Goal: Task Accomplishment & Management: Use online tool/utility

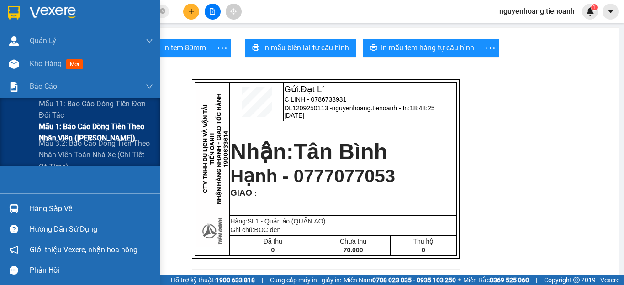
click at [72, 133] on span "Mẫu 1: Báo cáo dòng tiền theo nhân viên ([PERSON_NAME])" at bounding box center [96, 132] width 114 height 23
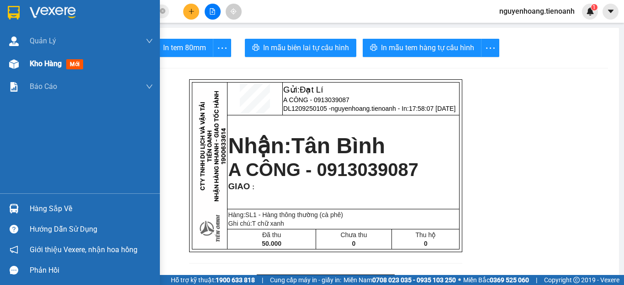
click at [37, 63] on span "Kho hàng" at bounding box center [46, 63] width 32 height 9
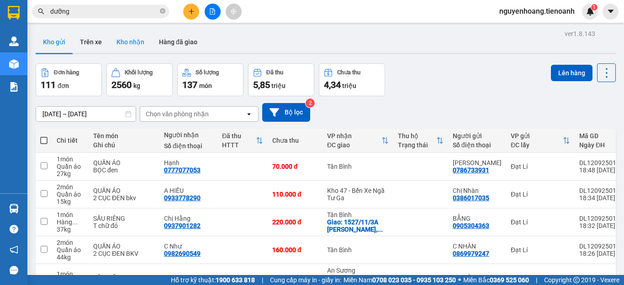
click at [126, 43] on button "Kho nhận" at bounding box center [130, 42] width 42 height 22
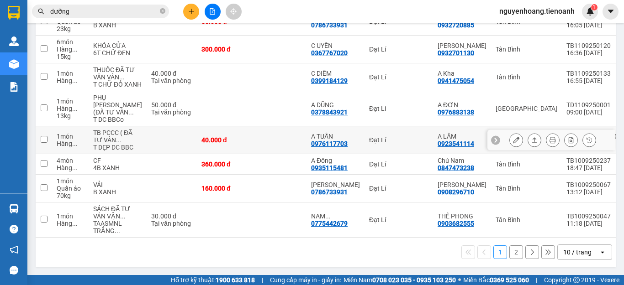
scroll to position [137, 0]
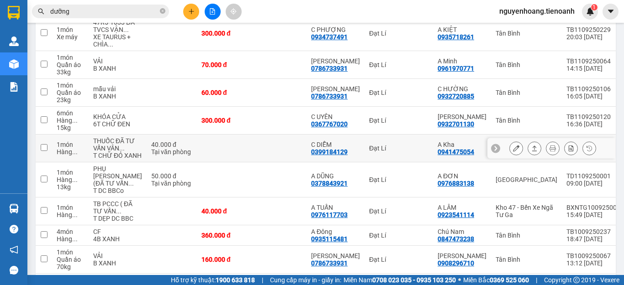
click at [369, 152] on div "Đạt Lí" at bounding box center [398, 148] width 59 height 7
checkbox input "true"
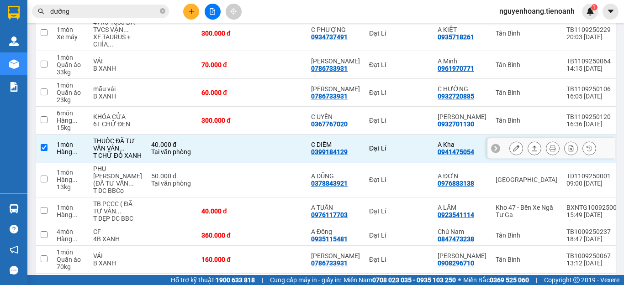
scroll to position [91, 0]
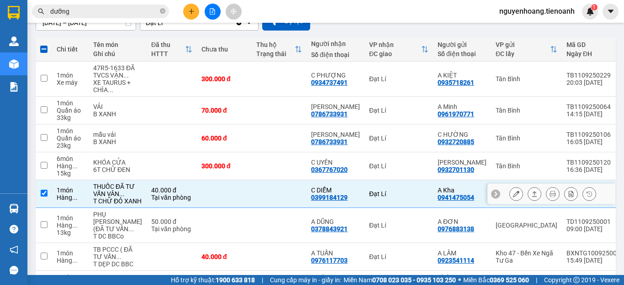
click at [513, 197] on icon at bounding box center [516, 194] width 6 height 6
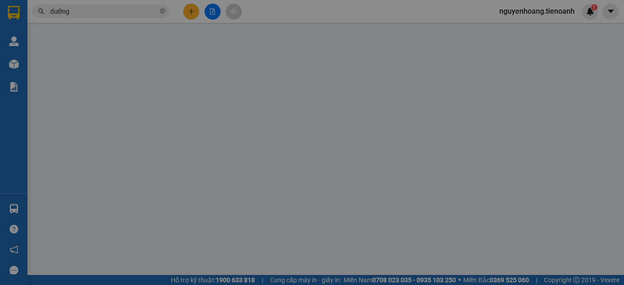
type input "0399184129"
type input "C DIỄM"
type input "0941475054"
type input "A Kha"
type input "40.000"
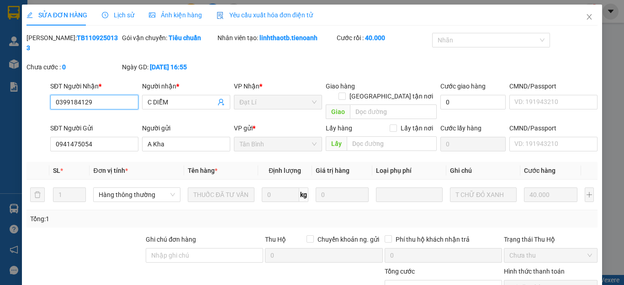
scroll to position [116, 0]
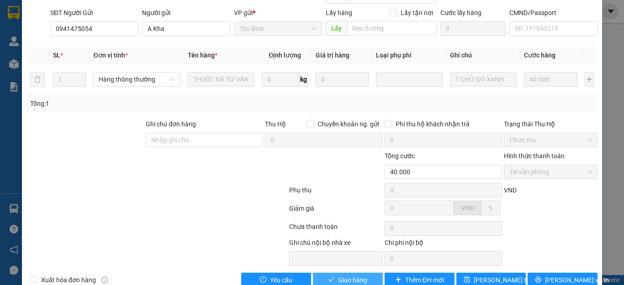
click at [349, 275] on span "Giao hàng" at bounding box center [352, 280] width 29 height 10
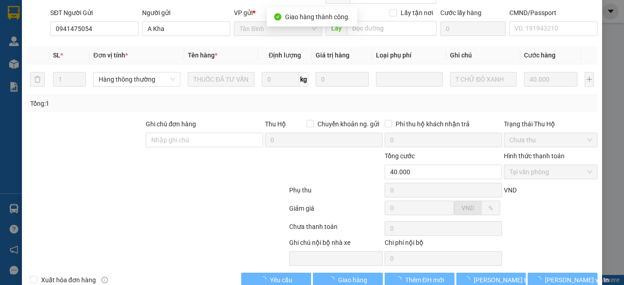
click at [187, 183] on div at bounding box center [157, 192] width 263 height 18
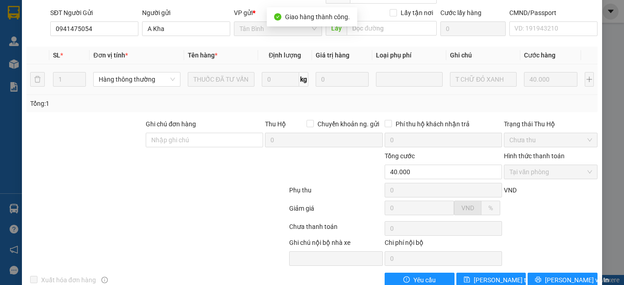
scroll to position [0, 0]
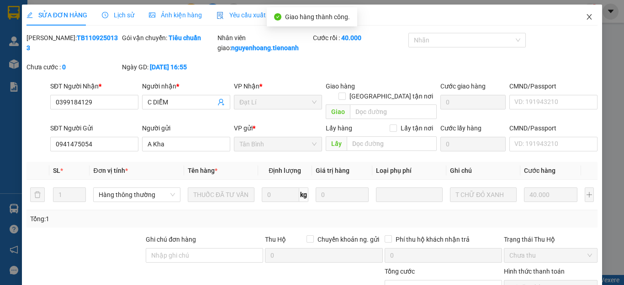
click at [576, 17] on span "Close" at bounding box center [589, 18] width 26 height 26
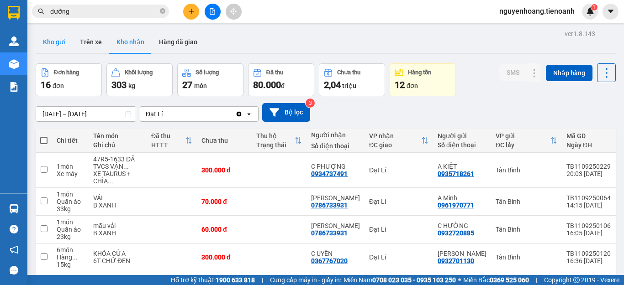
click at [47, 38] on button "Kho gửi" at bounding box center [54, 42] width 37 height 22
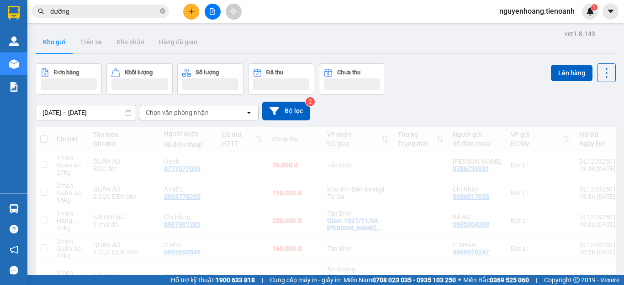
scroll to position [212, 0]
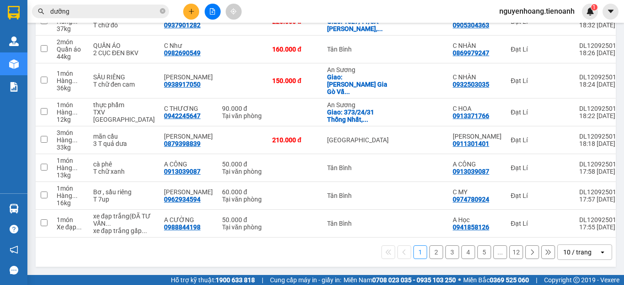
click at [579, 255] on div "10 / trang" at bounding box center [577, 252] width 28 height 9
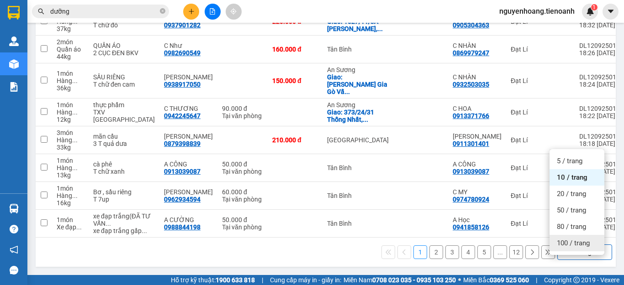
click at [579, 239] on div "100 / trang" at bounding box center [576, 243] width 55 height 16
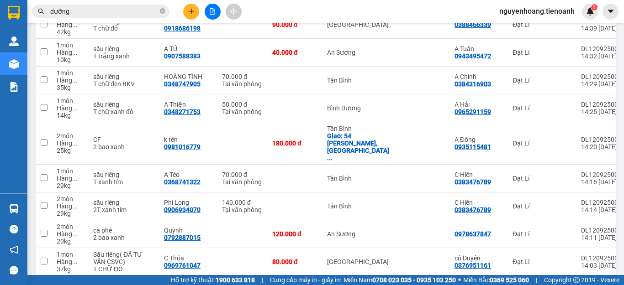
scroll to position [2924, 0]
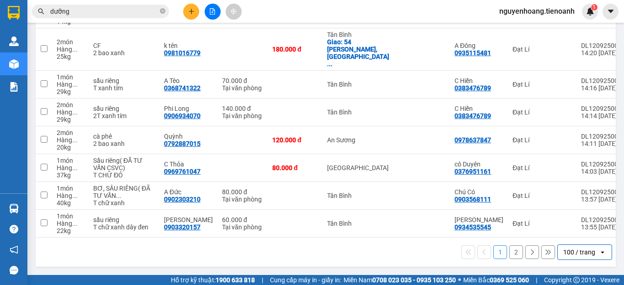
click at [509, 261] on div "1 2 100 / trang open" at bounding box center [326, 252] width 580 height 29
click at [510, 258] on button "2" at bounding box center [516, 253] width 14 height 14
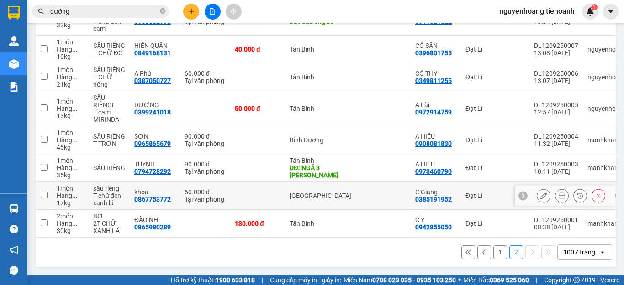
scroll to position [240, 0]
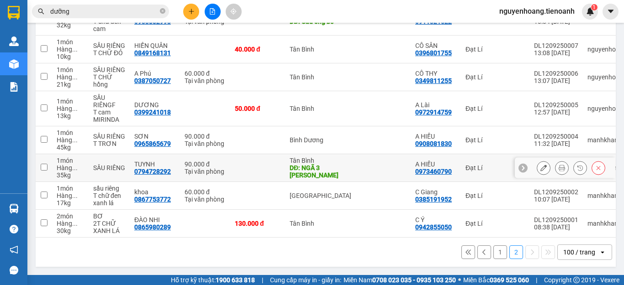
click at [327, 164] on div "DĐ: NGÃ 3 [PERSON_NAME]" at bounding box center [321, 171] width 62 height 15
checkbox input "true"
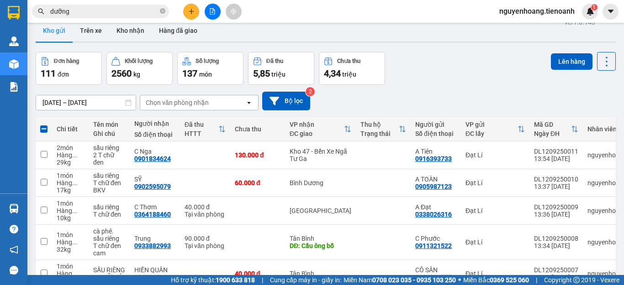
scroll to position [103, 0]
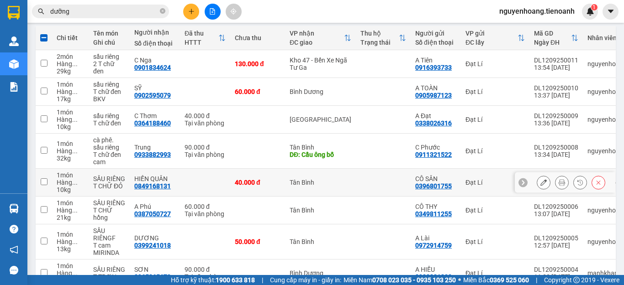
click at [323, 157] on div "DĐ: Cầu ông bố" at bounding box center [321, 154] width 62 height 7
checkbox input "true"
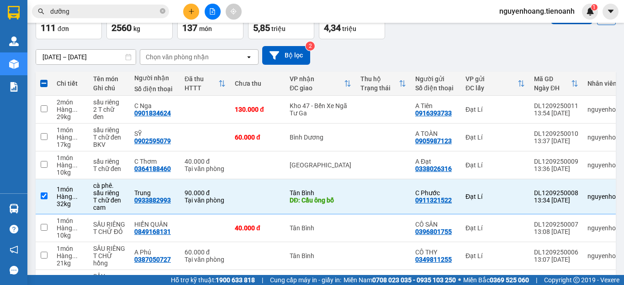
scroll to position [0, 0]
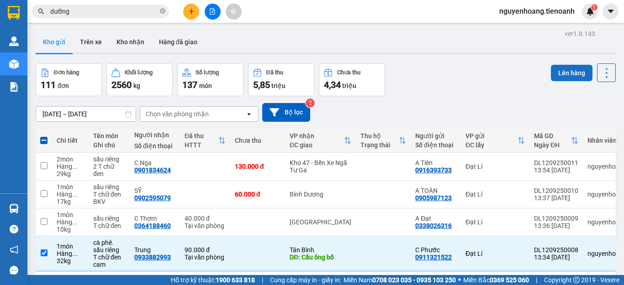
click at [553, 73] on button "Lên hàng" at bounding box center [572, 73] width 42 height 16
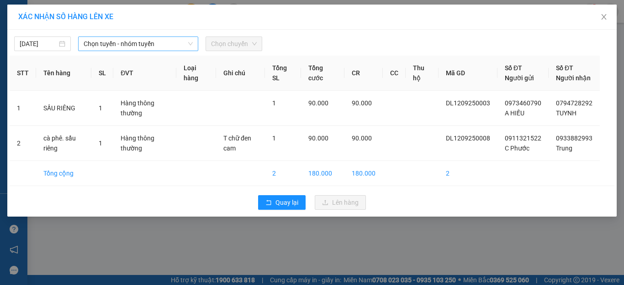
click at [98, 43] on span "Chọn tuyến - nhóm tuyến" at bounding box center [138, 44] width 109 height 14
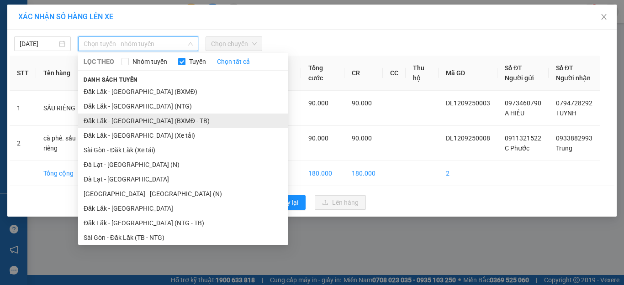
click at [137, 122] on li "Đăk Lăk - [GEOGRAPHIC_DATA] (BXMĐ - TB)" at bounding box center [183, 121] width 210 height 15
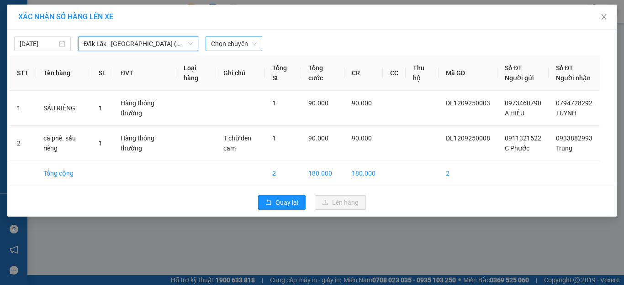
click at [246, 45] on span "Chọn chuyến" at bounding box center [234, 44] width 46 height 14
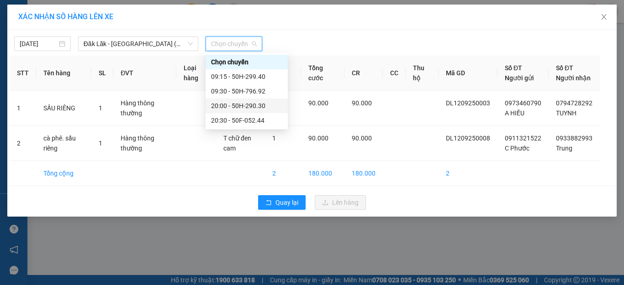
click at [260, 111] on div "20:00 - 50H-290.30" at bounding box center [246, 106] width 82 height 15
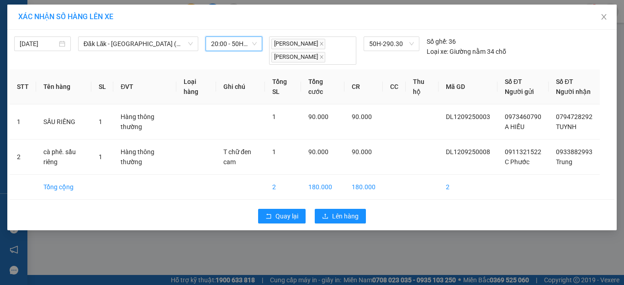
click at [339, 228] on div "Quay lại Lên hàng" at bounding box center [312, 217] width 605 height 24
click at [342, 221] on span "Lên hàng" at bounding box center [345, 216] width 26 height 10
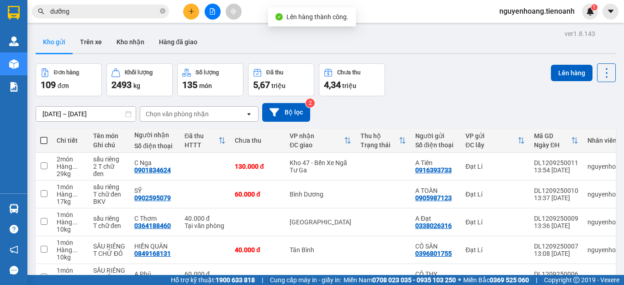
scroll to position [177, 0]
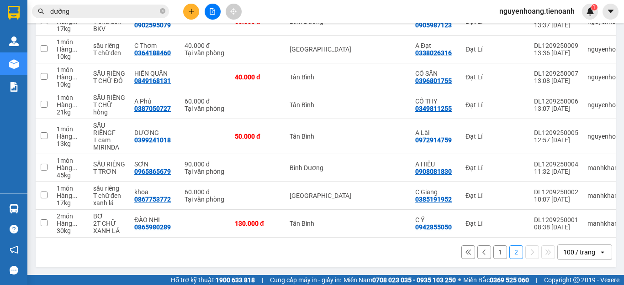
click at [563, 250] on div "100 / trang" at bounding box center [579, 252] width 32 height 9
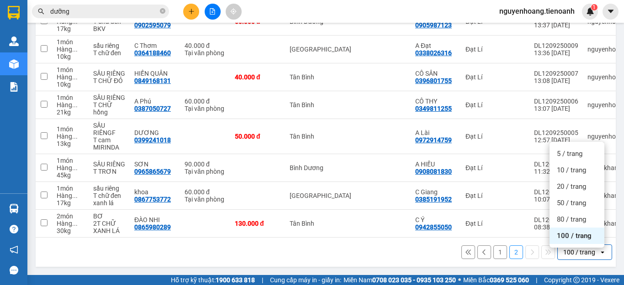
click at [495, 254] on button "1" at bounding box center [500, 253] width 14 height 14
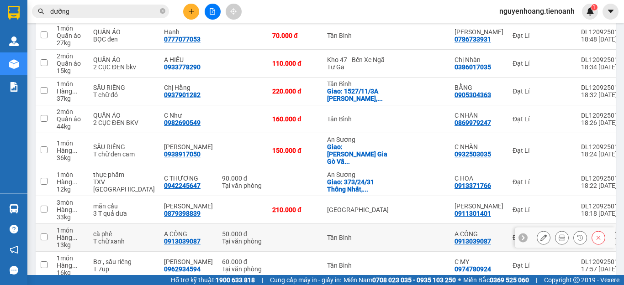
scroll to position [85, 0]
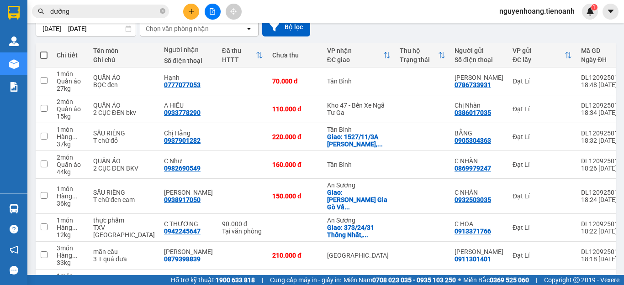
click at [42, 51] on label at bounding box center [43, 55] width 7 height 9
click at [44, 51] on input "checkbox" at bounding box center [44, 51] width 0 height 0
checkbox input "true"
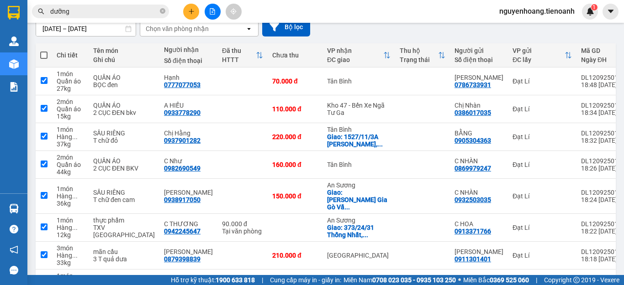
checkbox input "true"
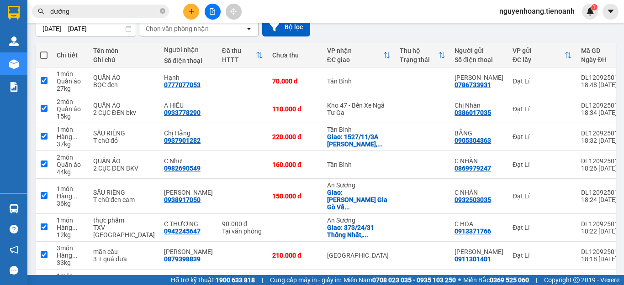
checkbox input "true"
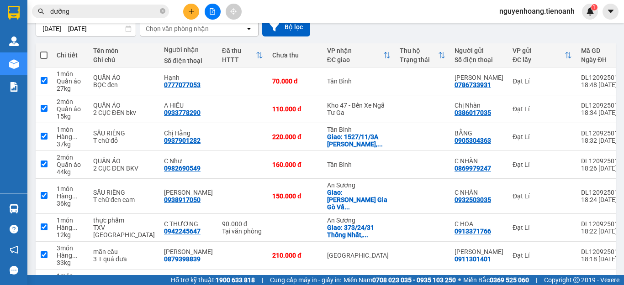
checkbox input "true"
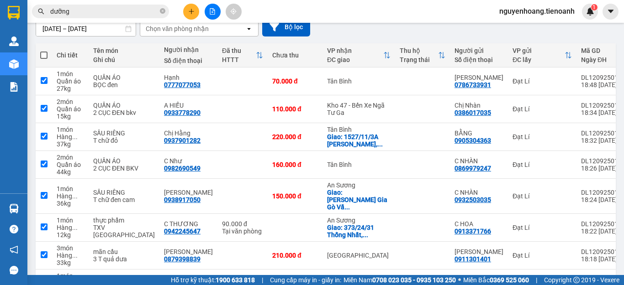
checkbox input "true"
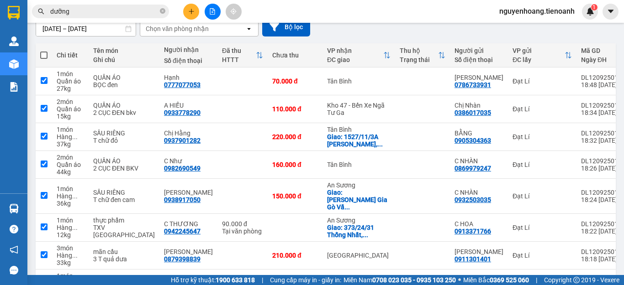
checkbox input "true"
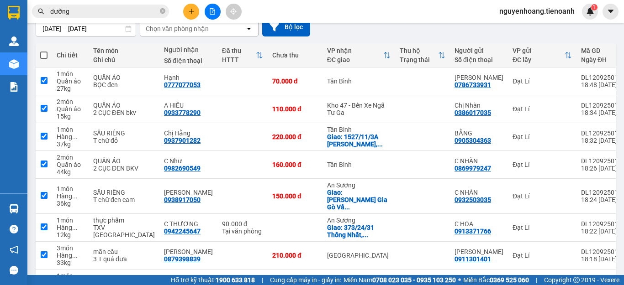
checkbox input "true"
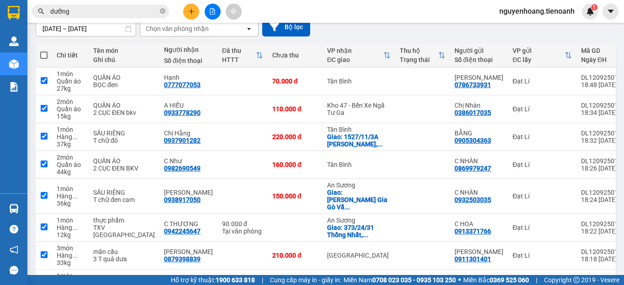
checkbox input "true"
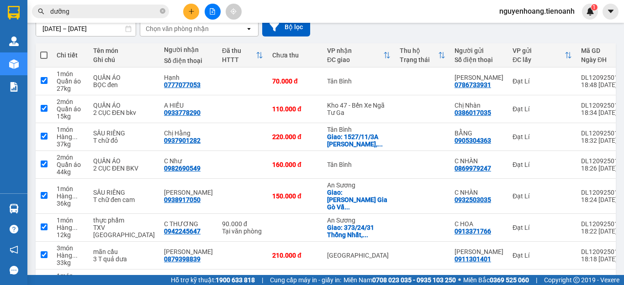
checkbox input "true"
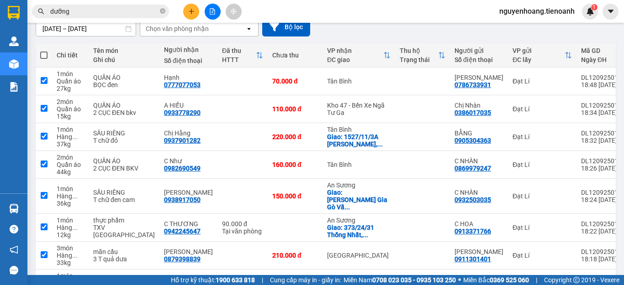
checkbox input "true"
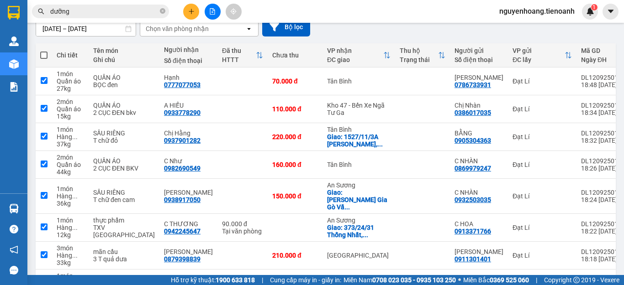
checkbox input "true"
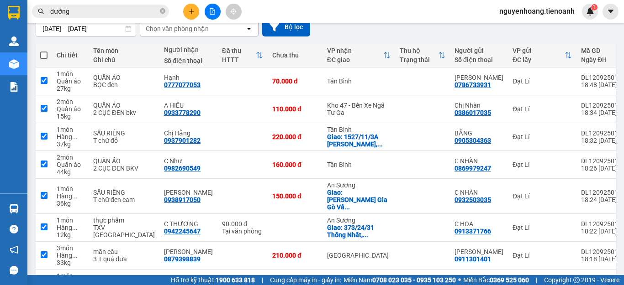
checkbox input "true"
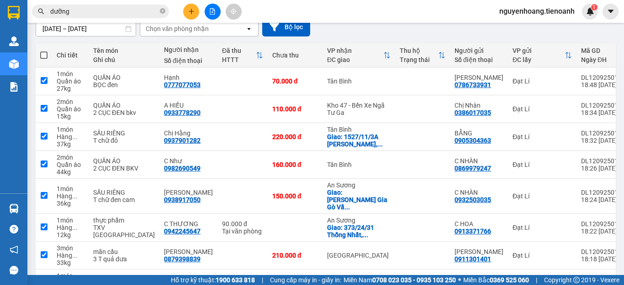
checkbox input "true"
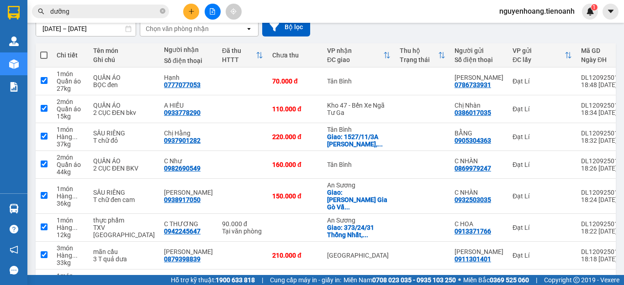
checkbox input "true"
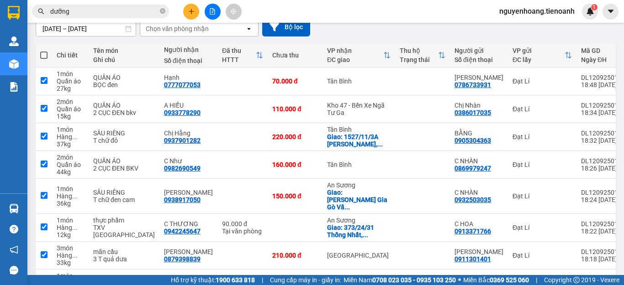
checkbox input "true"
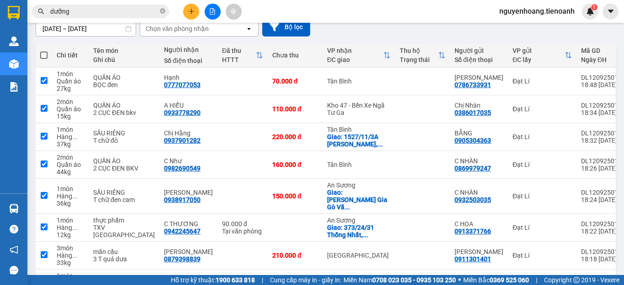
checkbox input "true"
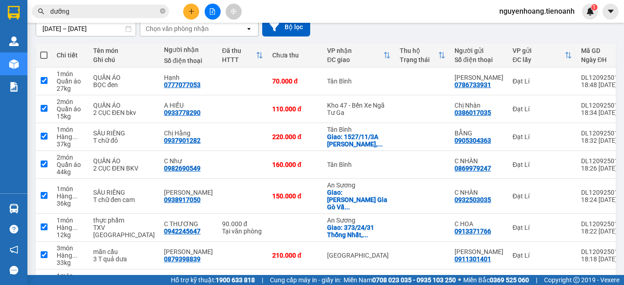
checkbox input "true"
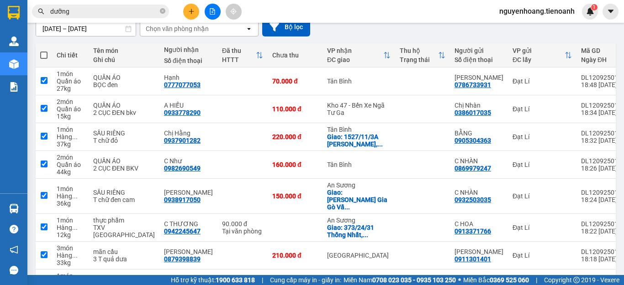
checkbox input "true"
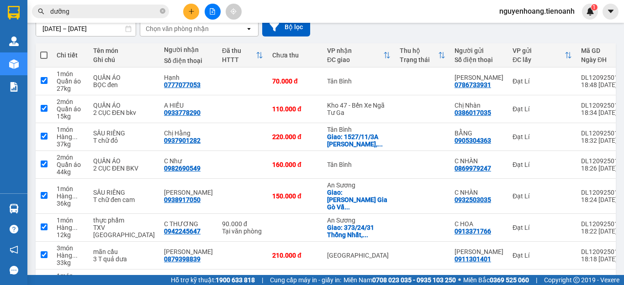
checkbox input "true"
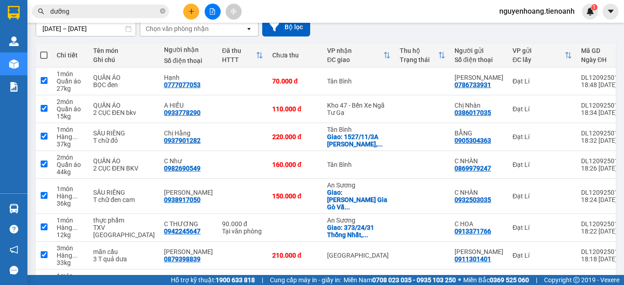
checkbox input "true"
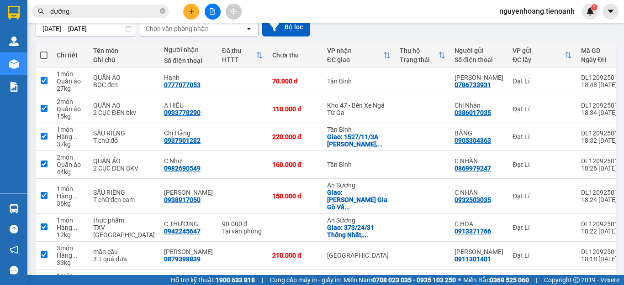
checkbox input "true"
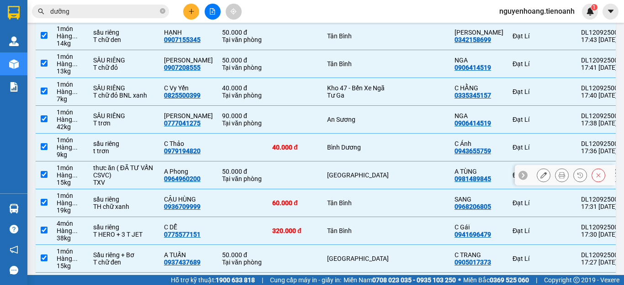
scroll to position [679, 0]
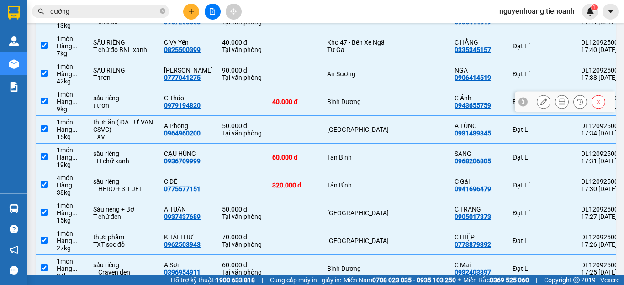
click at [322, 116] on td "Bình Dương" at bounding box center [358, 102] width 73 height 28
checkbox input "false"
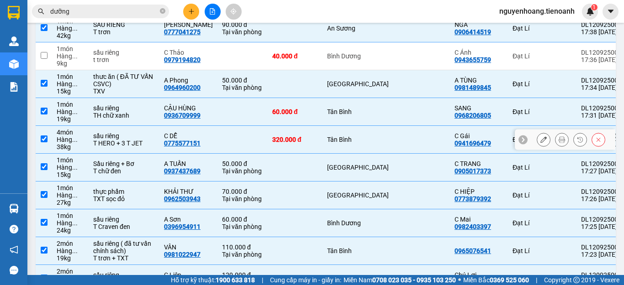
scroll to position [770, 0]
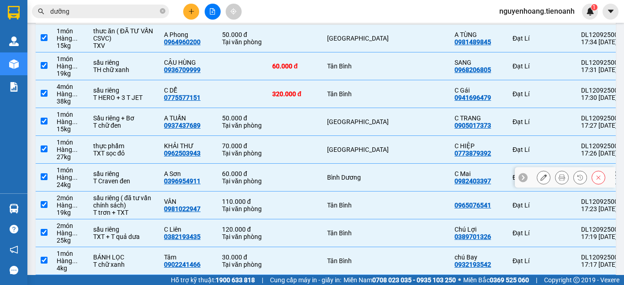
click at [327, 181] on div "Bình Dương" at bounding box center [358, 177] width 63 height 7
checkbox input "false"
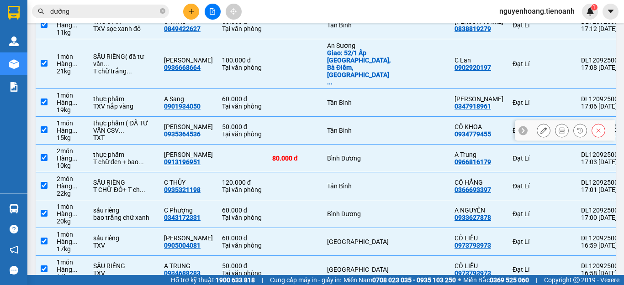
scroll to position [1136, 0]
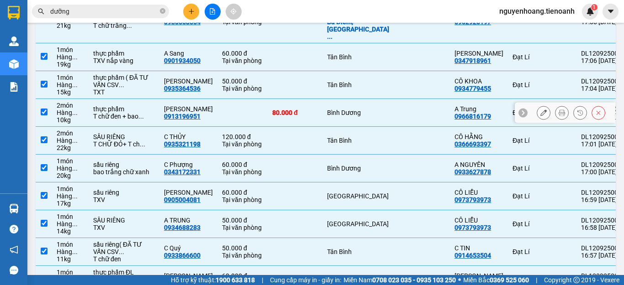
click at [322, 127] on td "Bình Dương" at bounding box center [358, 113] width 73 height 28
checkbox input "false"
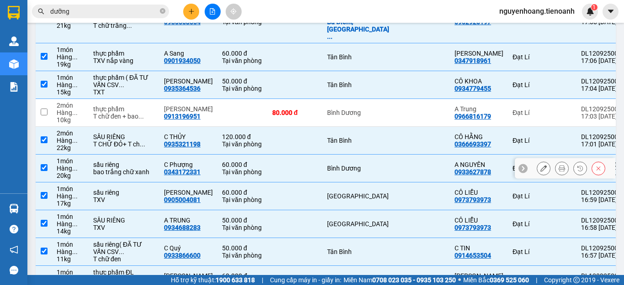
scroll to position [1181, 0]
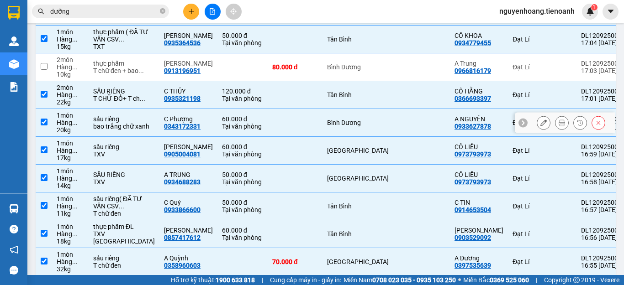
click at [327, 126] on div "Bình Dương" at bounding box center [358, 122] width 63 height 7
checkbox input "false"
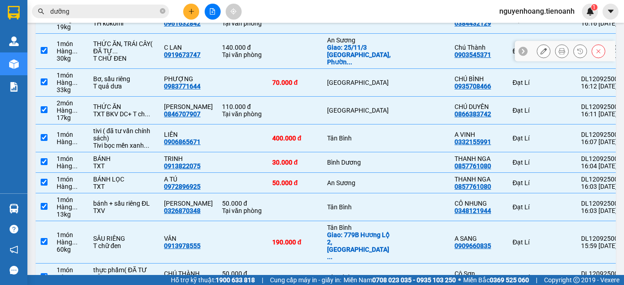
scroll to position [2003, 0]
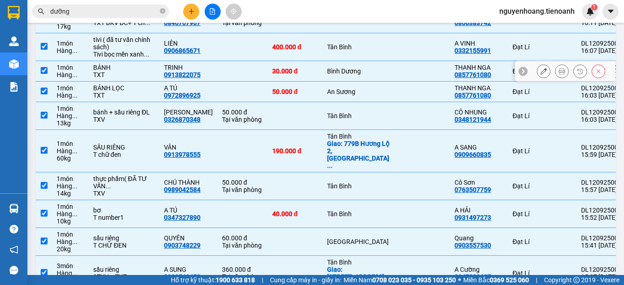
click at [327, 75] on div "Bình Dương" at bounding box center [358, 71] width 63 height 7
checkbox input "false"
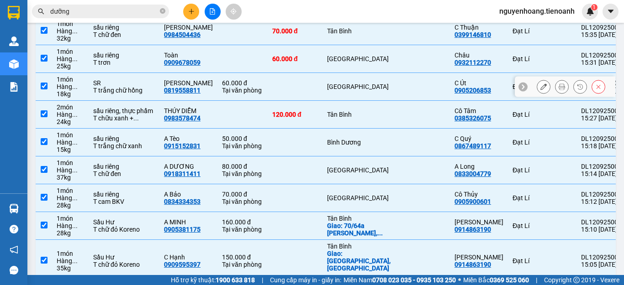
scroll to position [2323, 0]
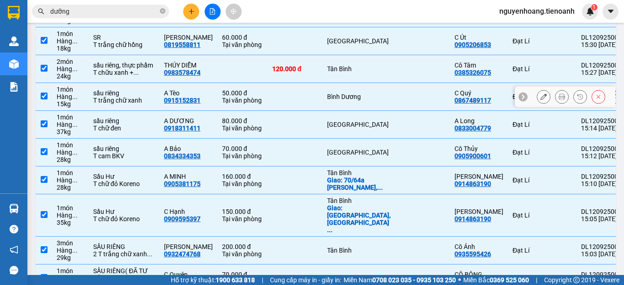
click at [327, 100] on div "Bình Dương" at bounding box center [358, 96] width 63 height 7
checkbox input "false"
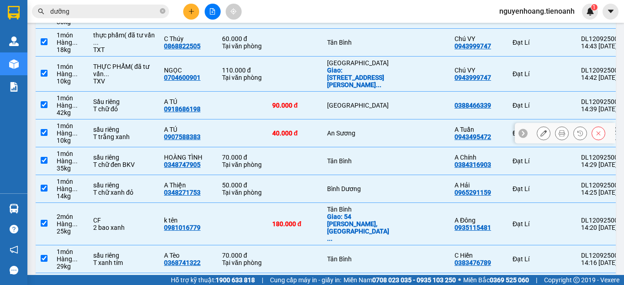
scroll to position [2688, 0]
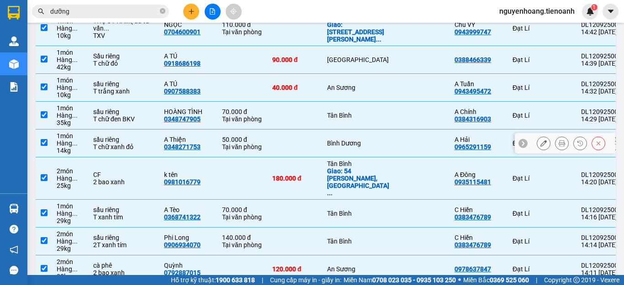
click at [333, 158] on td "Bình Dương" at bounding box center [358, 144] width 73 height 28
checkbox input "false"
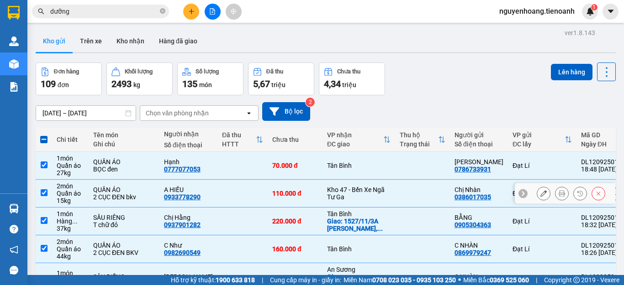
scroll to position [0, 0]
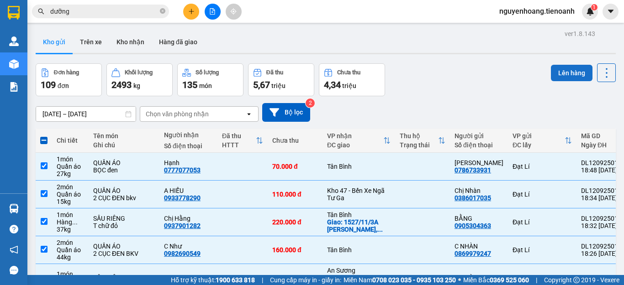
click at [553, 73] on button "Lên hàng" at bounding box center [572, 73] width 42 height 16
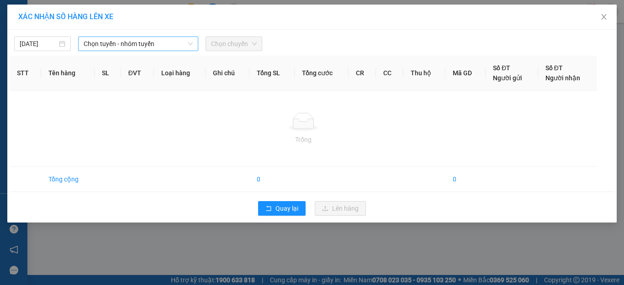
click at [154, 49] on span "Chọn tuyến - nhóm tuyến" at bounding box center [138, 44] width 109 height 14
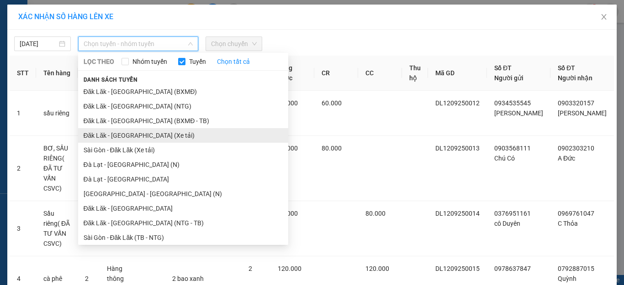
click at [145, 132] on li "Đăk Lăk - [GEOGRAPHIC_DATA] (Xe tải)" at bounding box center [183, 135] width 210 height 15
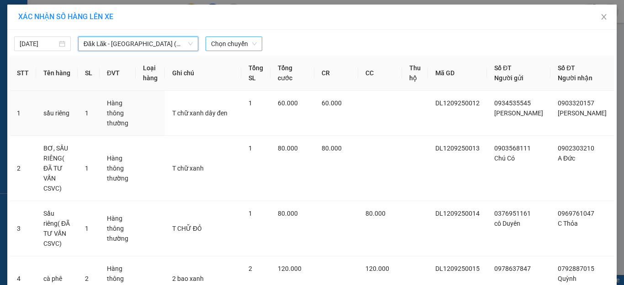
click at [250, 44] on span "Chọn chuyến" at bounding box center [234, 44] width 46 height 14
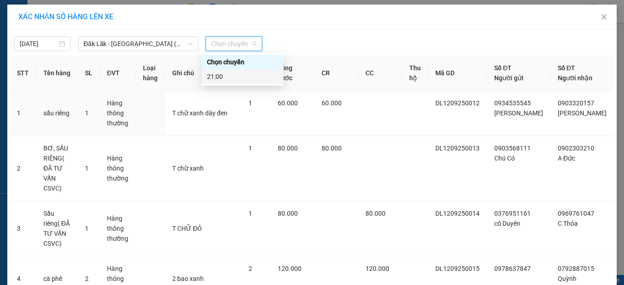
click at [241, 74] on div "21:00" at bounding box center [242, 77] width 71 height 10
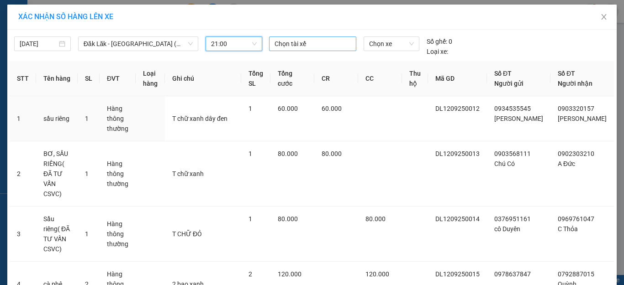
click at [319, 42] on div at bounding box center [312, 43] width 83 height 11
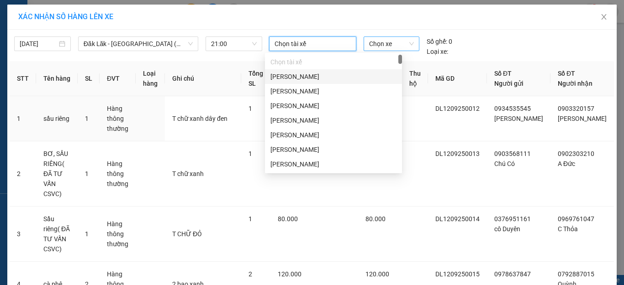
click at [383, 42] on span "Chọn xe" at bounding box center [391, 44] width 45 height 14
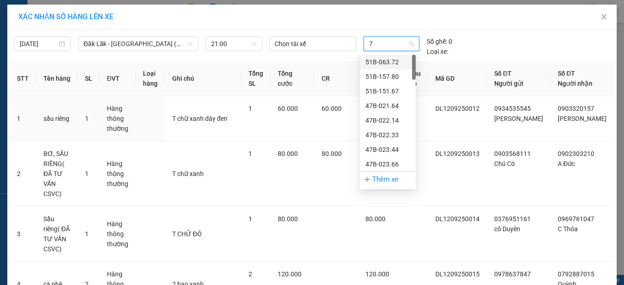
type input "78"
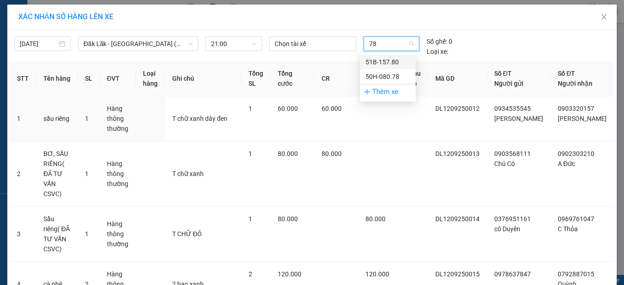
click at [381, 67] on div "51B-157.80" at bounding box center [387, 62] width 45 height 10
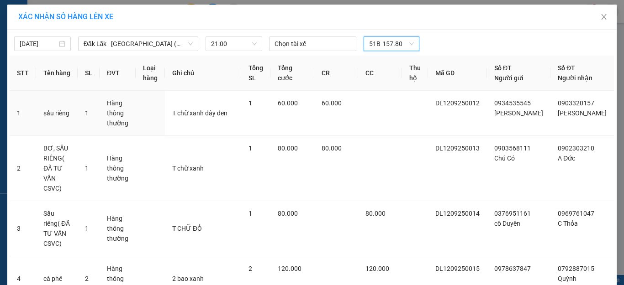
click at [389, 43] on span "51B-157.80" at bounding box center [391, 44] width 45 height 14
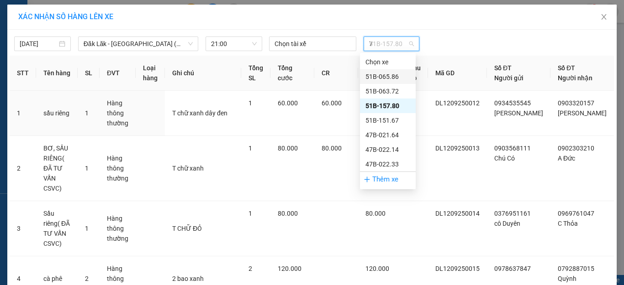
type input "78"
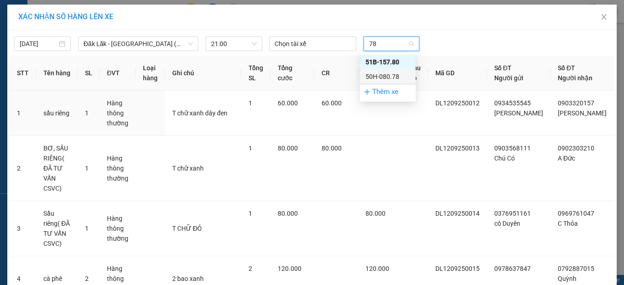
click at [377, 73] on div "50H-080.78" at bounding box center [387, 77] width 45 height 10
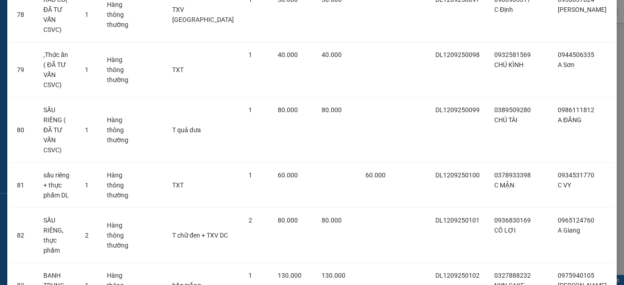
scroll to position [4036, 0]
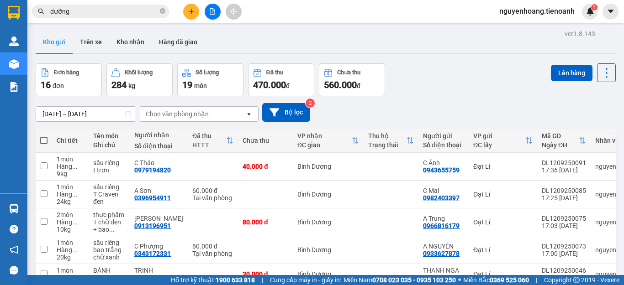
click at [44, 139] on span at bounding box center [43, 140] width 7 height 7
click at [44, 136] on input "checkbox" at bounding box center [44, 136] width 0 height 0
checkbox input "true"
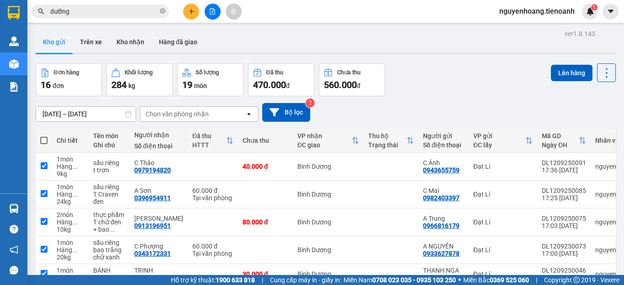
checkbox input "true"
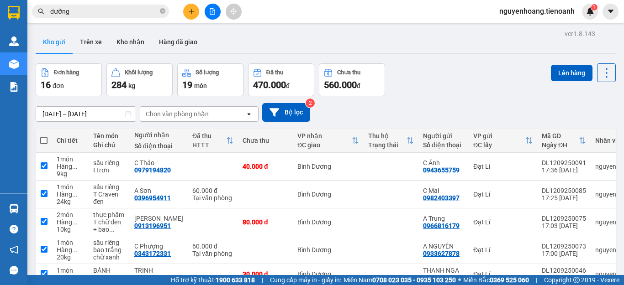
checkbox input "true"
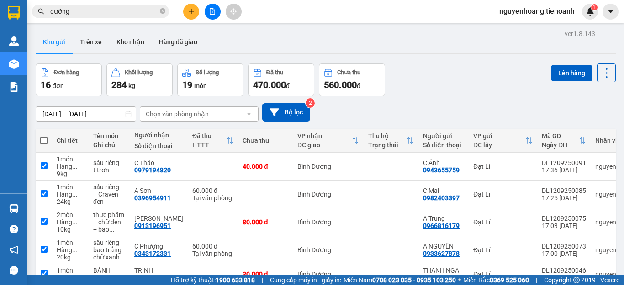
checkbox input "true"
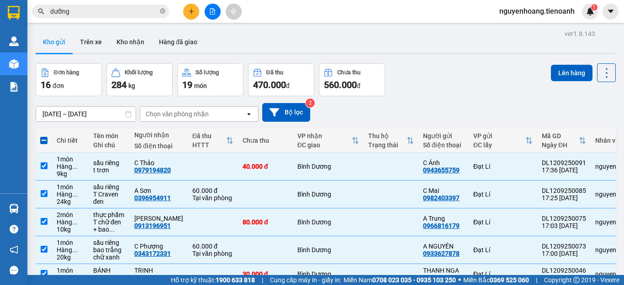
scroll to position [228, 0]
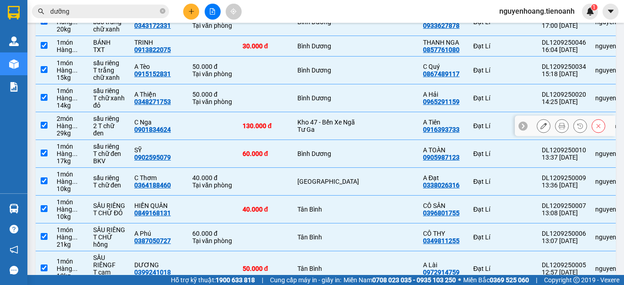
click at [297, 125] on div "Kho 47 - Bến Xe Ngã Tư Ga" at bounding box center [328, 126] width 62 height 15
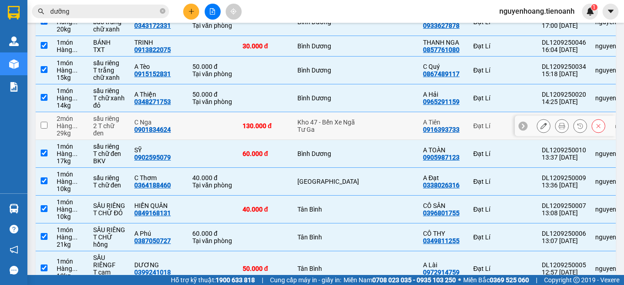
click at [297, 125] on div "Kho 47 - Bến Xe Ngã Tư Ga" at bounding box center [328, 126] width 62 height 15
checkbox input "true"
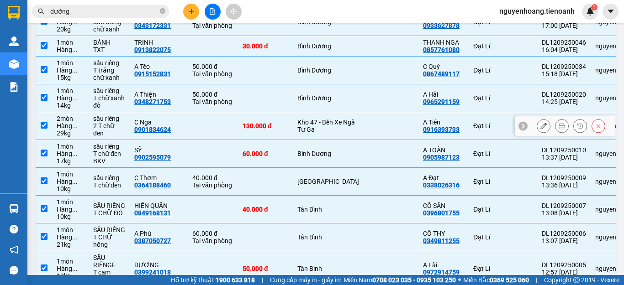
scroll to position [46, 0]
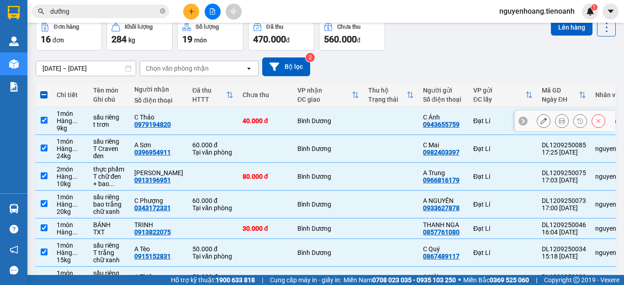
click at [266, 115] on td "40.000 đ" at bounding box center [265, 121] width 55 height 28
checkbox input "false"
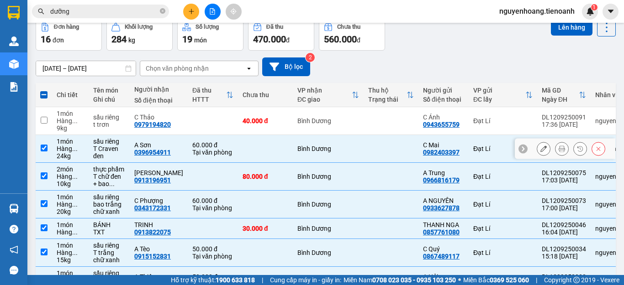
click at [280, 142] on td at bounding box center [265, 149] width 55 height 28
checkbox input "false"
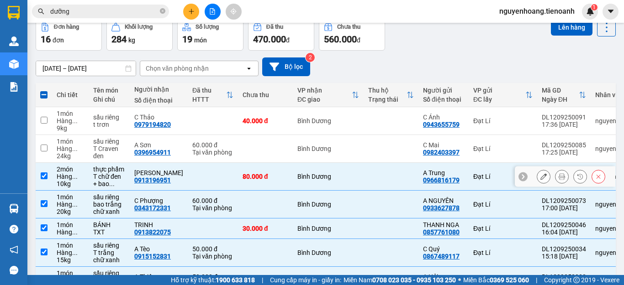
click at [297, 177] on div "Bình Dương" at bounding box center [328, 176] width 62 height 7
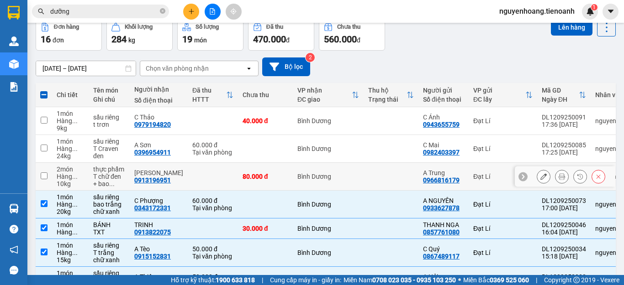
checkbox input "false"
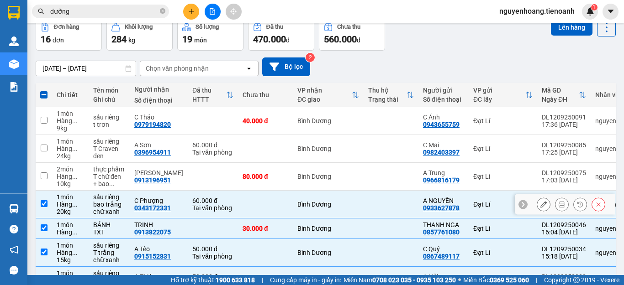
click at [297, 201] on div "Bình Dương" at bounding box center [328, 204] width 62 height 7
checkbox input "false"
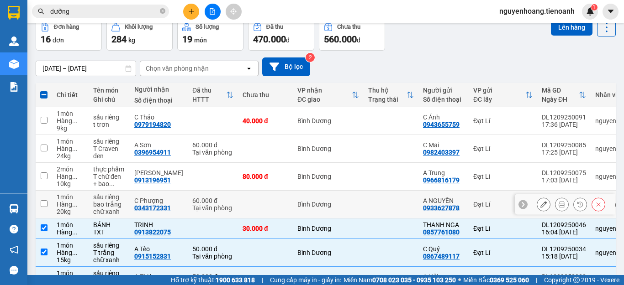
click at [298, 231] on div "Bình Dương" at bounding box center [328, 228] width 62 height 7
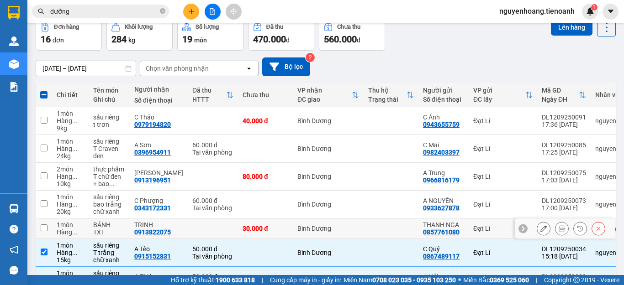
checkbox input "false"
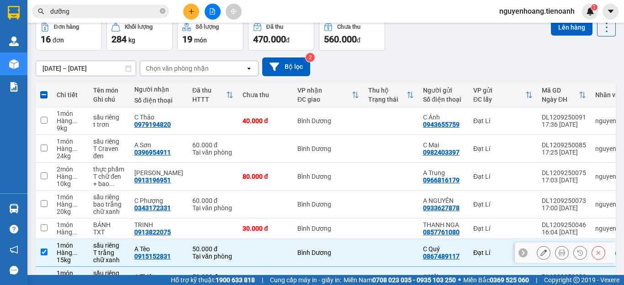
click at [300, 246] on td "Bình Dương" at bounding box center [328, 253] width 71 height 28
checkbox input "false"
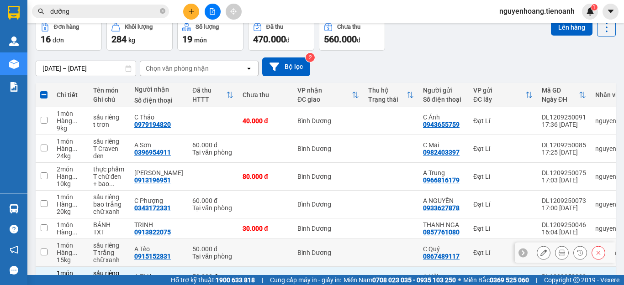
scroll to position [183, 0]
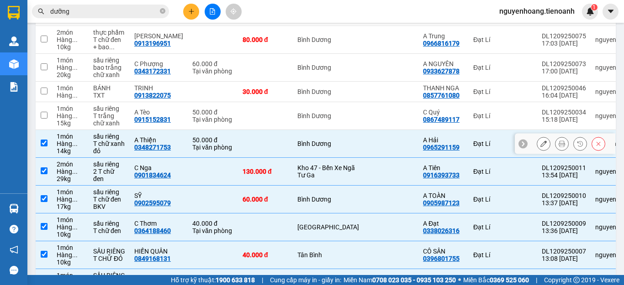
click at [309, 134] on td "Bình Dương" at bounding box center [328, 144] width 71 height 28
checkbox input "false"
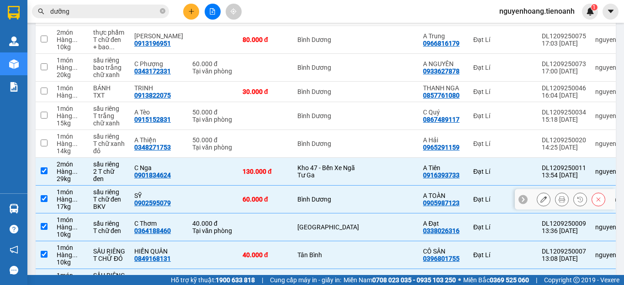
click at [317, 198] on div "Bình Dương" at bounding box center [328, 199] width 62 height 7
checkbox input "false"
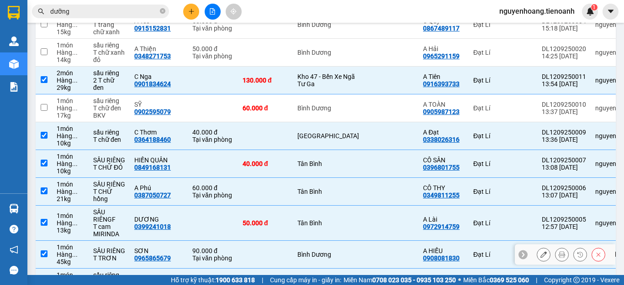
scroll to position [364, 0]
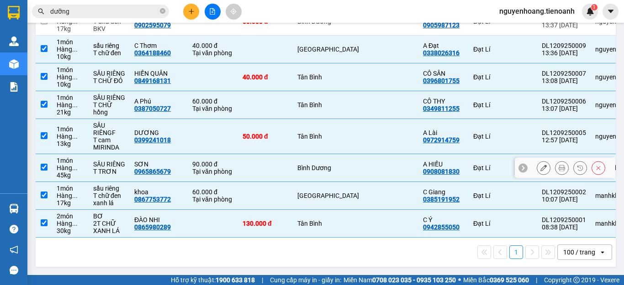
click at [309, 169] on td "Bình Dương" at bounding box center [328, 168] width 71 height 28
checkbox input "false"
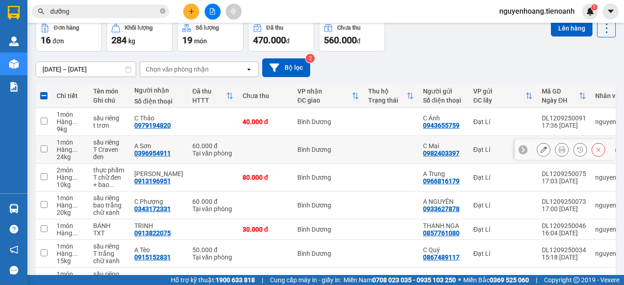
scroll to position [0, 0]
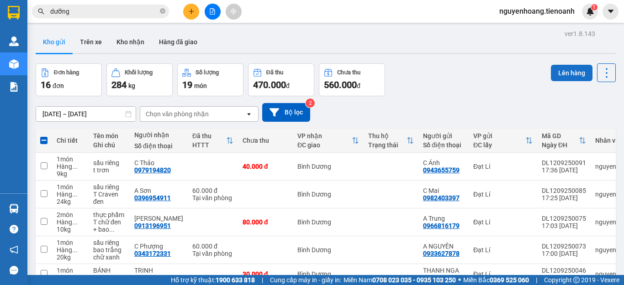
click at [559, 70] on button "Lên hàng" at bounding box center [572, 73] width 42 height 16
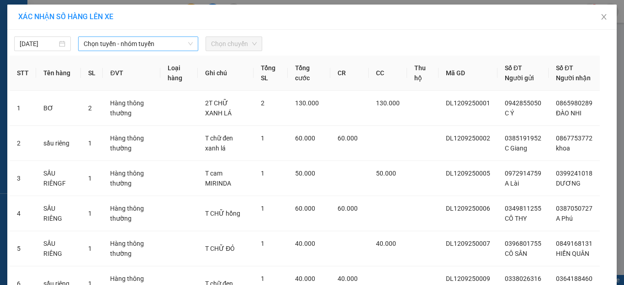
click at [146, 46] on span "Chọn tuyến - nhóm tuyến" at bounding box center [138, 44] width 109 height 14
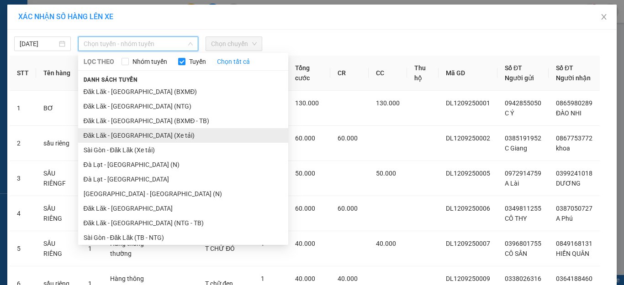
click at [140, 133] on li "Đăk Lăk - [GEOGRAPHIC_DATA] (Xe tải)" at bounding box center [183, 135] width 210 height 15
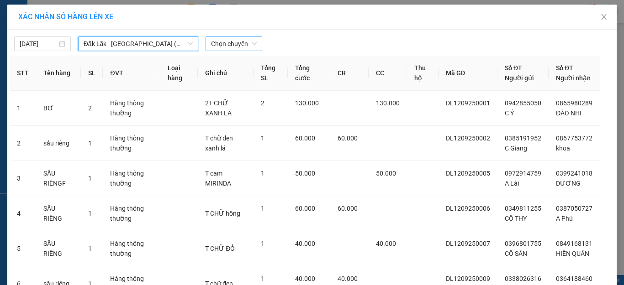
click at [237, 47] on span "Chọn chuyến" at bounding box center [234, 44] width 46 height 14
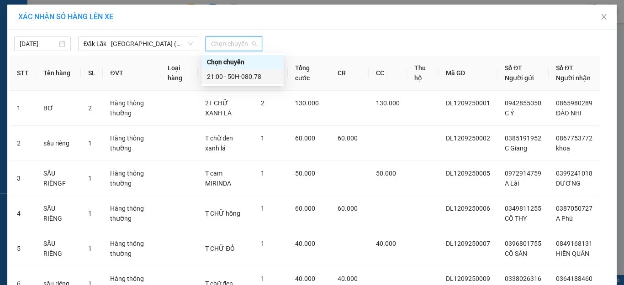
click at [234, 74] on div "21:00 - 50H-080.78" at bounding box center [242, 77] width 71 height 10
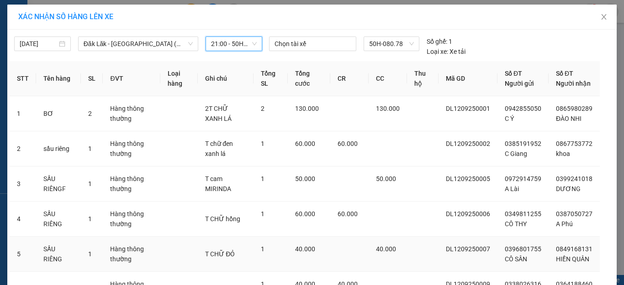
scroll to position [134, 0]
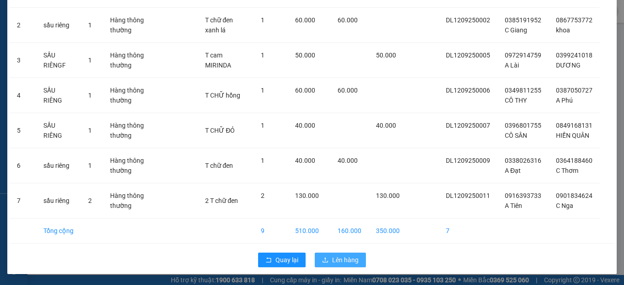
click at [353, 262] on span "Lên hàng" at bounding box center [345, 260] width 26 height 10
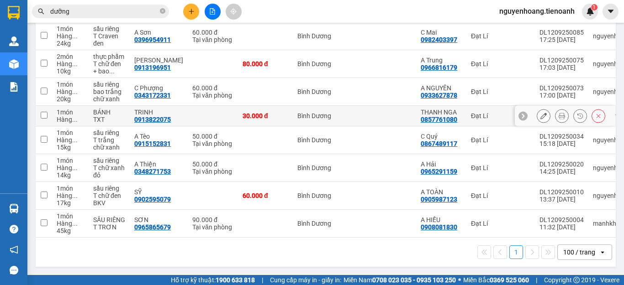
scroll to position [25, 0]
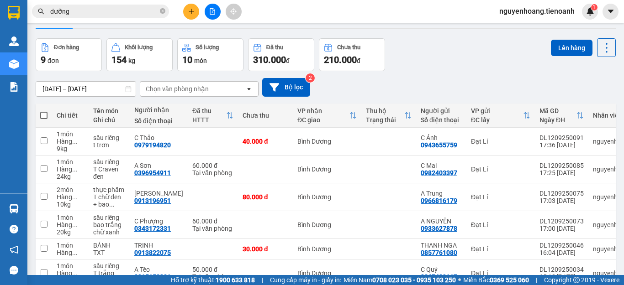
click at [53, 118] on th "Chi tiết" at bounding box center [70, 116] width 37 height 24
drag, startPoint x: 45, startPoint y: 116, endPoint x: 59, endPoint y: 113, distance: 15.0
click at [44, 116] on span at bounding box center [43, 115] width 7 height 7
click at [44, 111] on input "checkbox" at bounding box center [44, 111] width 0 height 0
checkbox input "true"
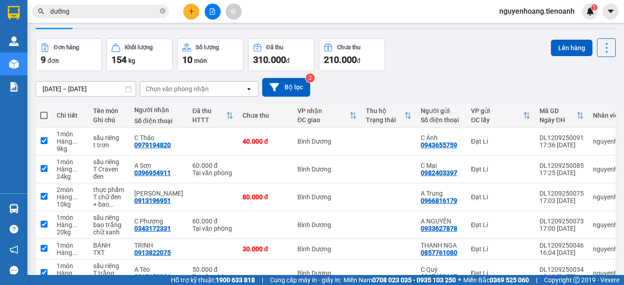
checkbox input "true"
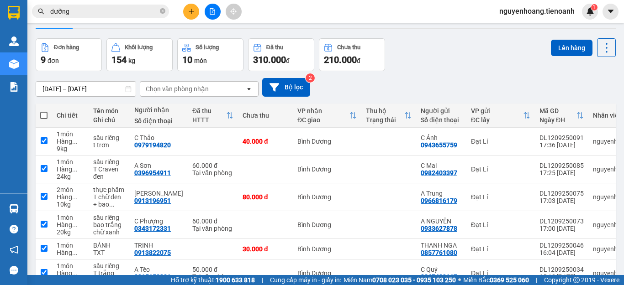
checkbox input "true"
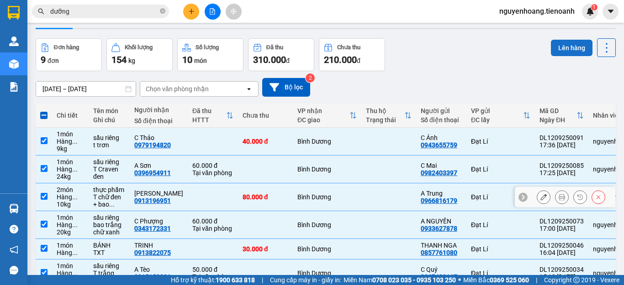
scroll to position [0, 0]
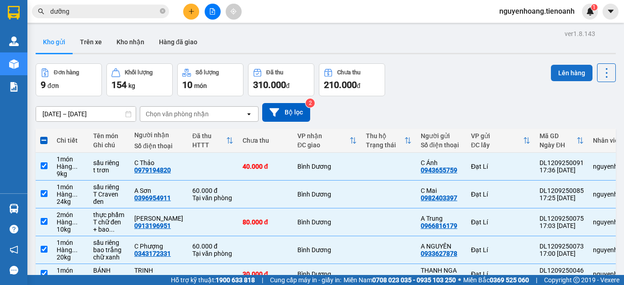
click at [562, 67] on button "Lên hàng" at bounding box center [572, 73] width 42 height 16
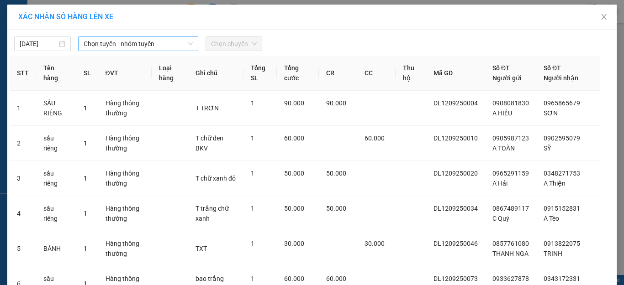
click at [155, 46] on span "Chọn tuyến - nhóm tuyến" at bounding box center [138, 44] width 109 height 14
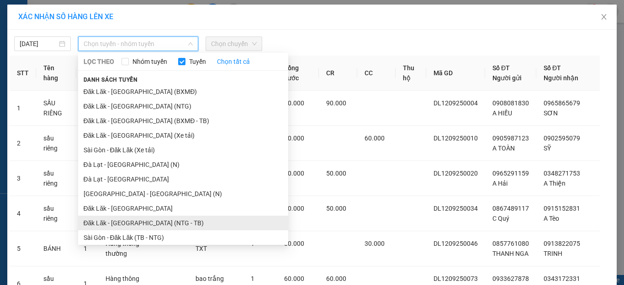
click at [148, 223] on li "Đăk Lăk - [GEOGRAPHIC_DATA] (NTG - TB)" at bounding box center [183, 223] width 210 height 15
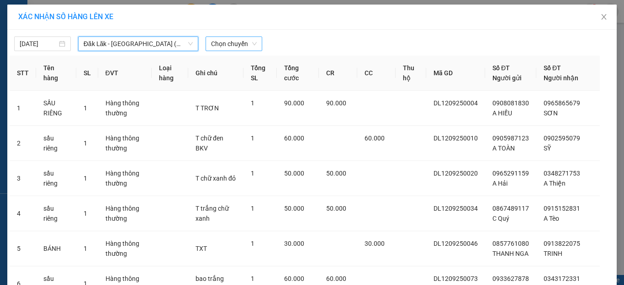
click at [233, 45] on span "Chọn chuyến" at bounding box center [234, 44] width 46 height 14
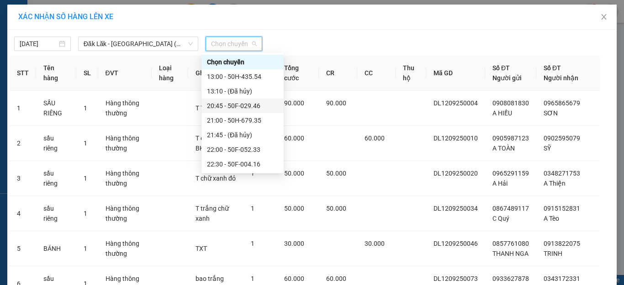
click at [248, 106] on div "20:45 - 50F-029.46" at bounding box center [242, 106] width 71 height 10
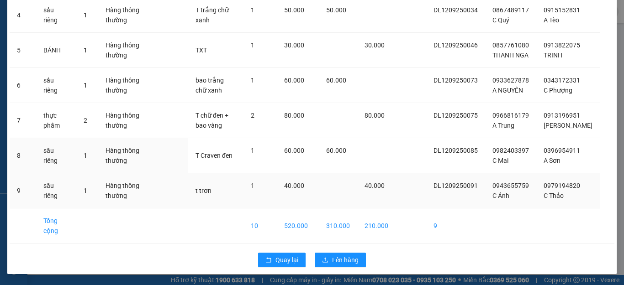
scroll to position [232, 0]
click at [347, 259] on span "Lên hàng" at bounding box center [345, 260] width 26 height 10
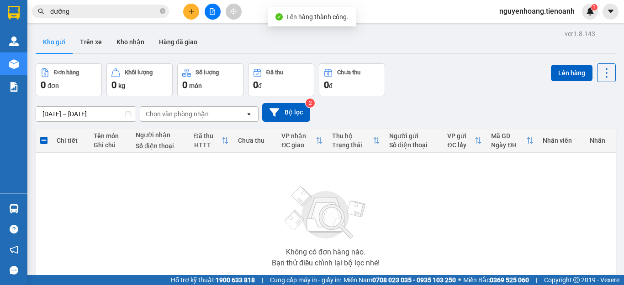
click at [458, 85] on div "Đơn hàng 0 đơn Khối lượng 0 kg Số lượng 0 món Đã thu 0 đ Chưa thu 0 đ Lên hàng" at bounding box center [326, 79] width 580 height 33
click at [57, 43] on button "Kho gửi" at bounding box center [54, 42] width 37 height 22
click at [87, 44] on button "Trên xe" at bounding box center [91, 42] width 37 height 22
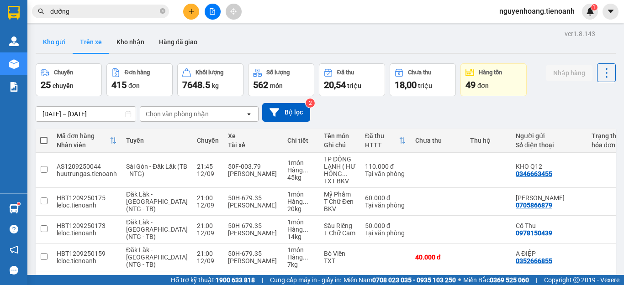
click at [61, 40] on button "Kho gửi" at bounding box center [54, 42] width 37 height 22
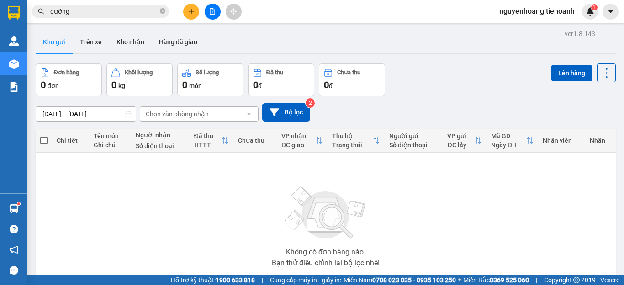
click at [133, 43] on button "Kho nhận" at bounding box center [130, 42] width 42 height 22
